Goal: Find specific page/section: Find specific page/section

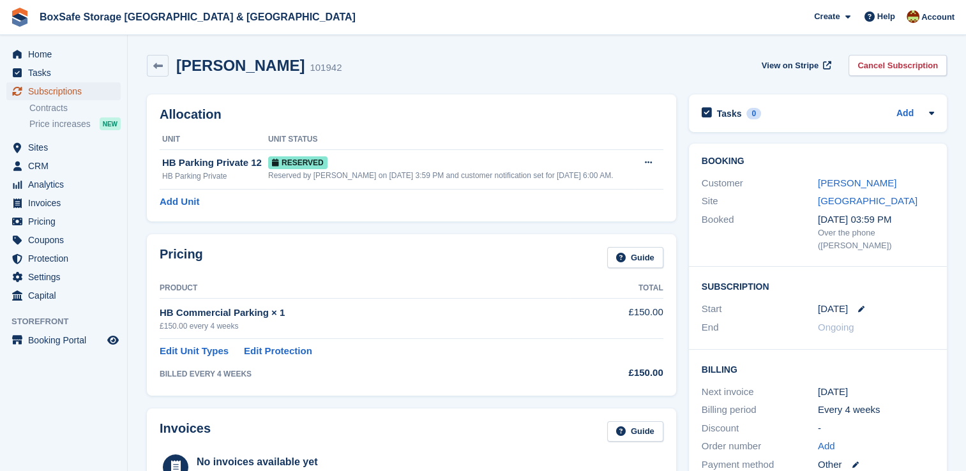
drag, startPoint x: 0, startPoint y: 0, endPoint x: 70, endPoint y: 87, distance: 111.6
click at [70, 87] on span "Subscriptions" at bounding box center [66, 91] width 77 height 18
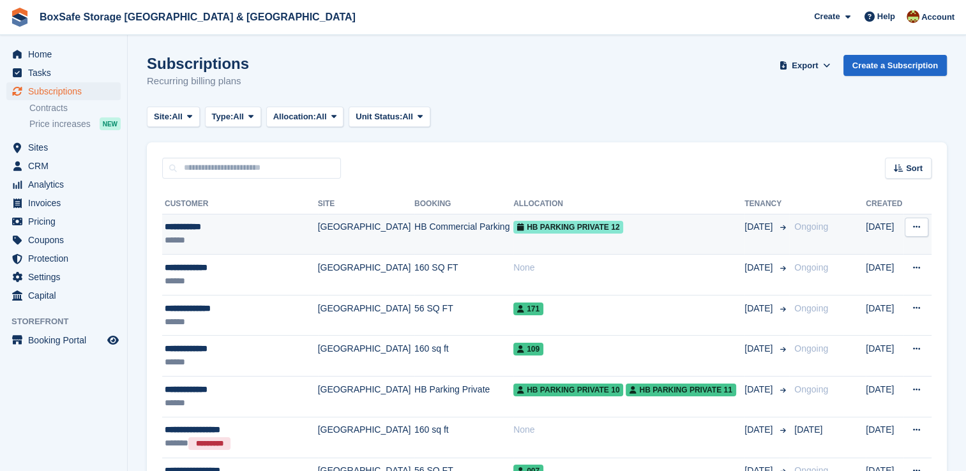
click at [468, 244] on td "HB Commercial Parking" at bounding box center [463, 234] width 99 height 41
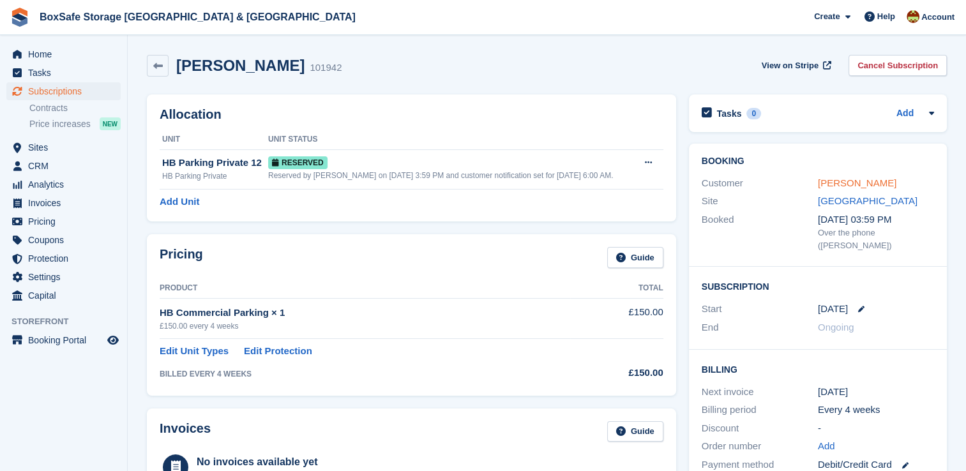
click at [846, 183] on link "[PERSON_NAME]" at bounding box center [857, 182] width 79 height 11
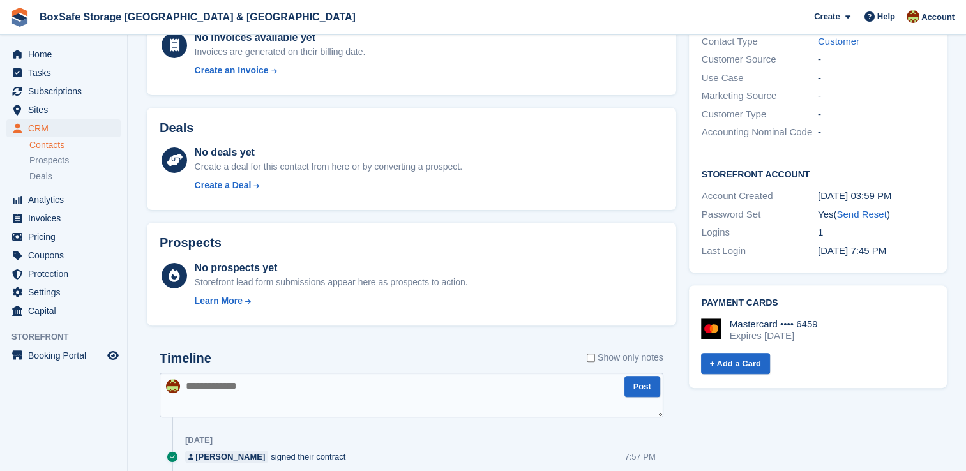
scroll to position [358, 0]
